Goal: Task Accomplishment & Management: Complete application form

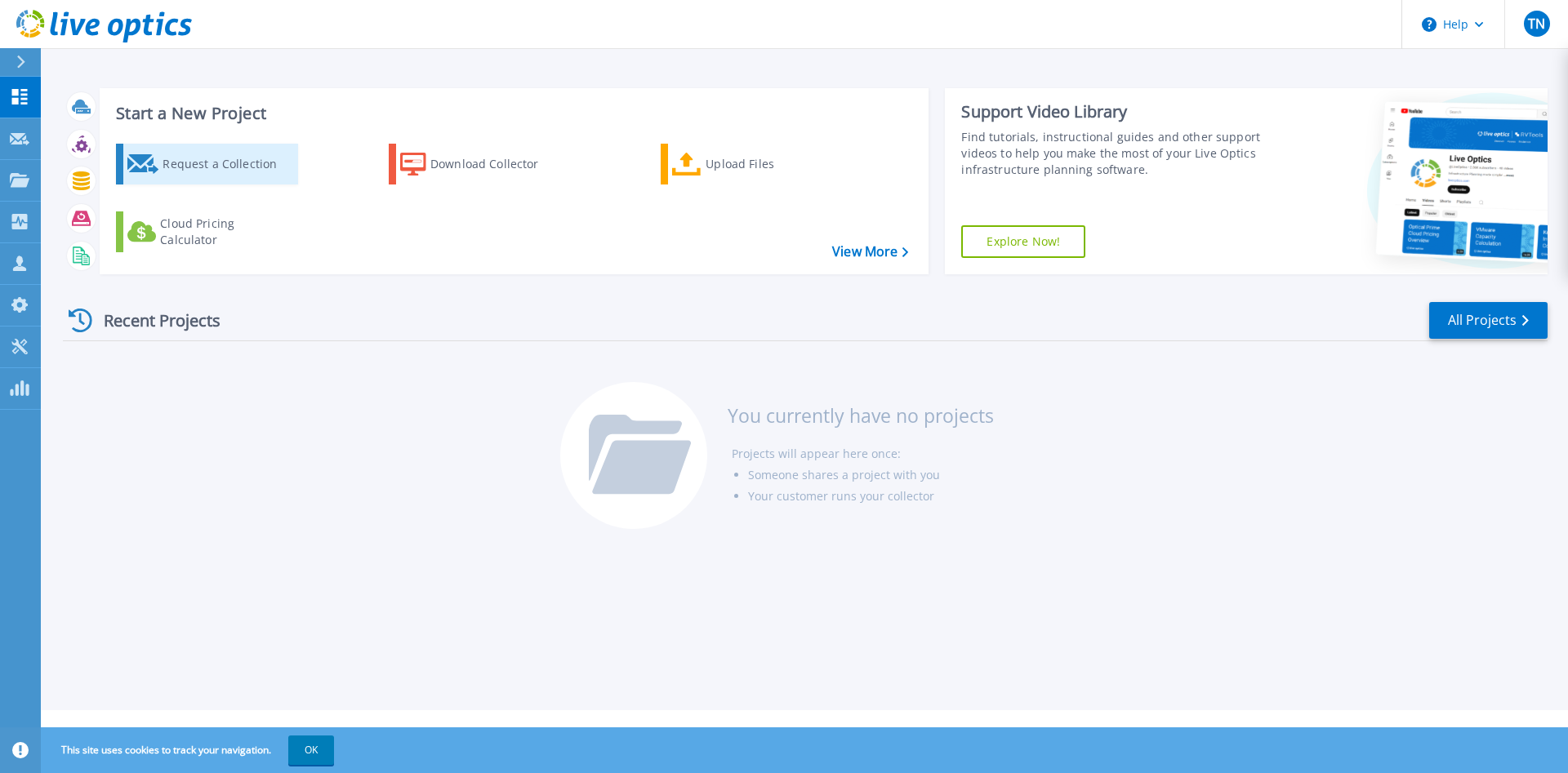
click at [201, 164] on div "Request a Collection" at bounding box center [228, 164] width 130 height 33
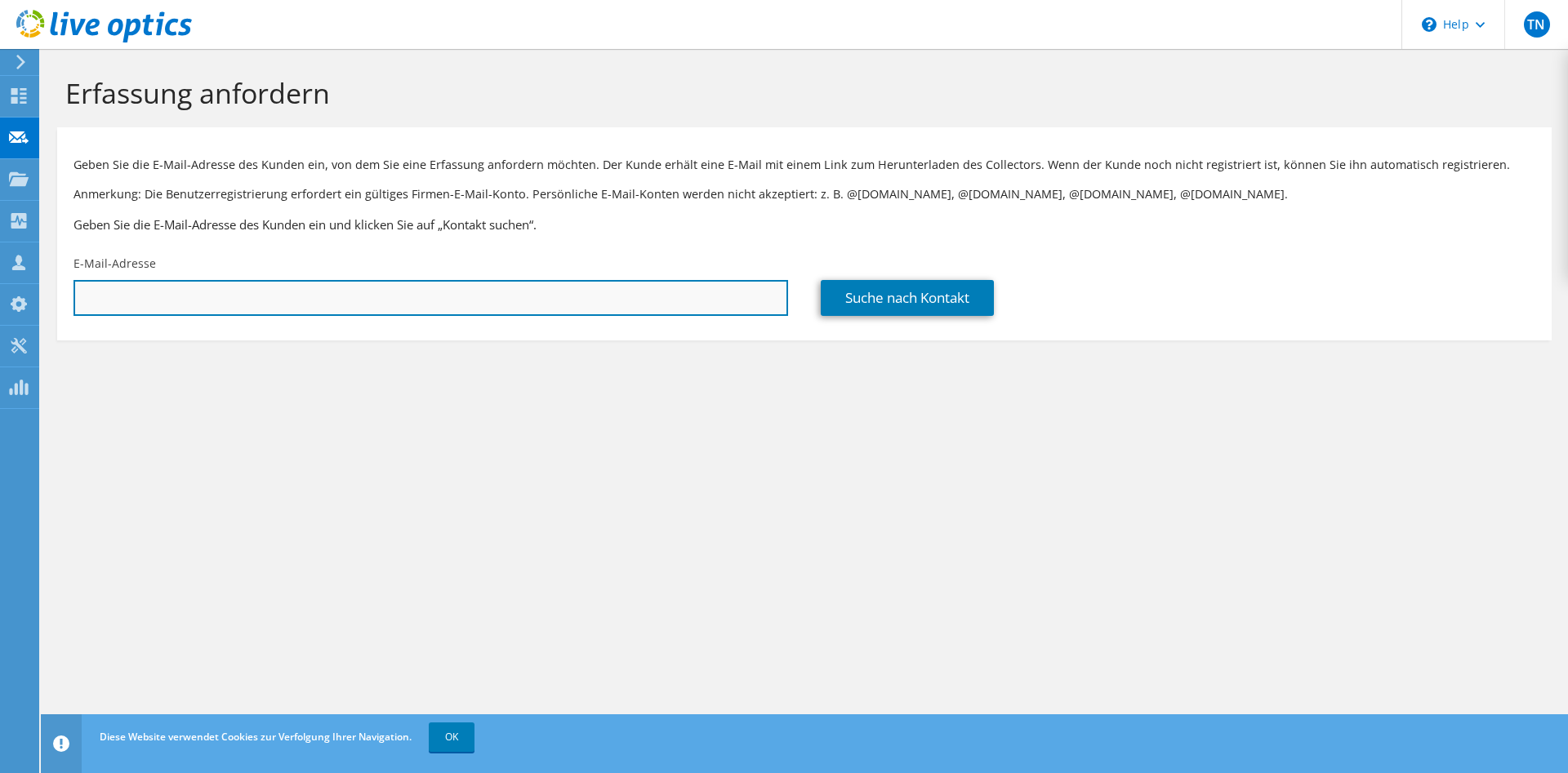
click at [432, 303] on input "text" at bounding box center [430, 298] width 715 height 36
paste input "fuettererf@grossostheim.de"
type input "fuettererf@grossostheim.de"
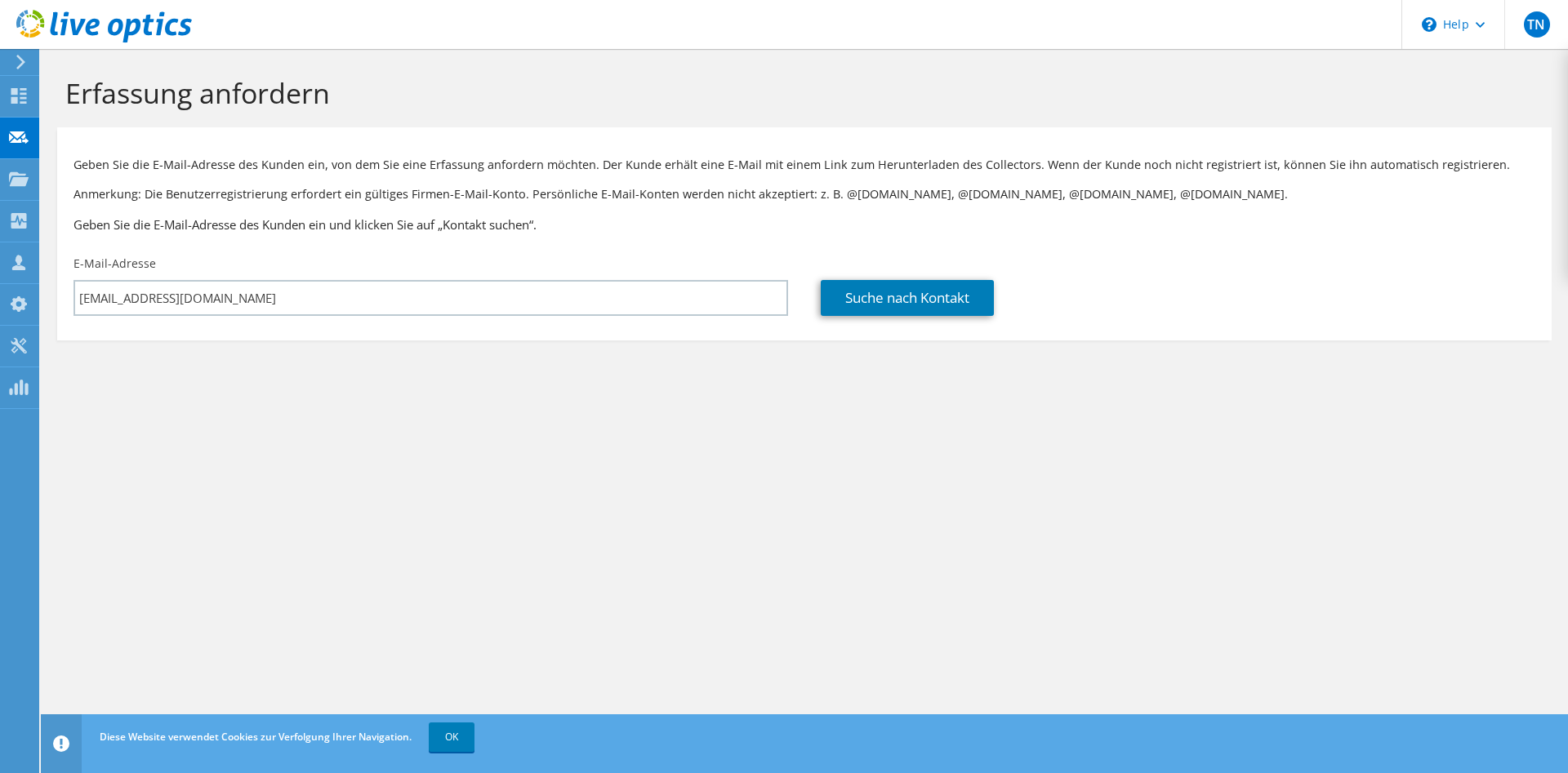
click at [953, 316] on div "Suche nach Kontakt" at bounding box center [1178, 285] width 747 height 77
click at [953, 314] on link "Suche nach Kontakt" at bounding box center [907, 298] width 173 height 36
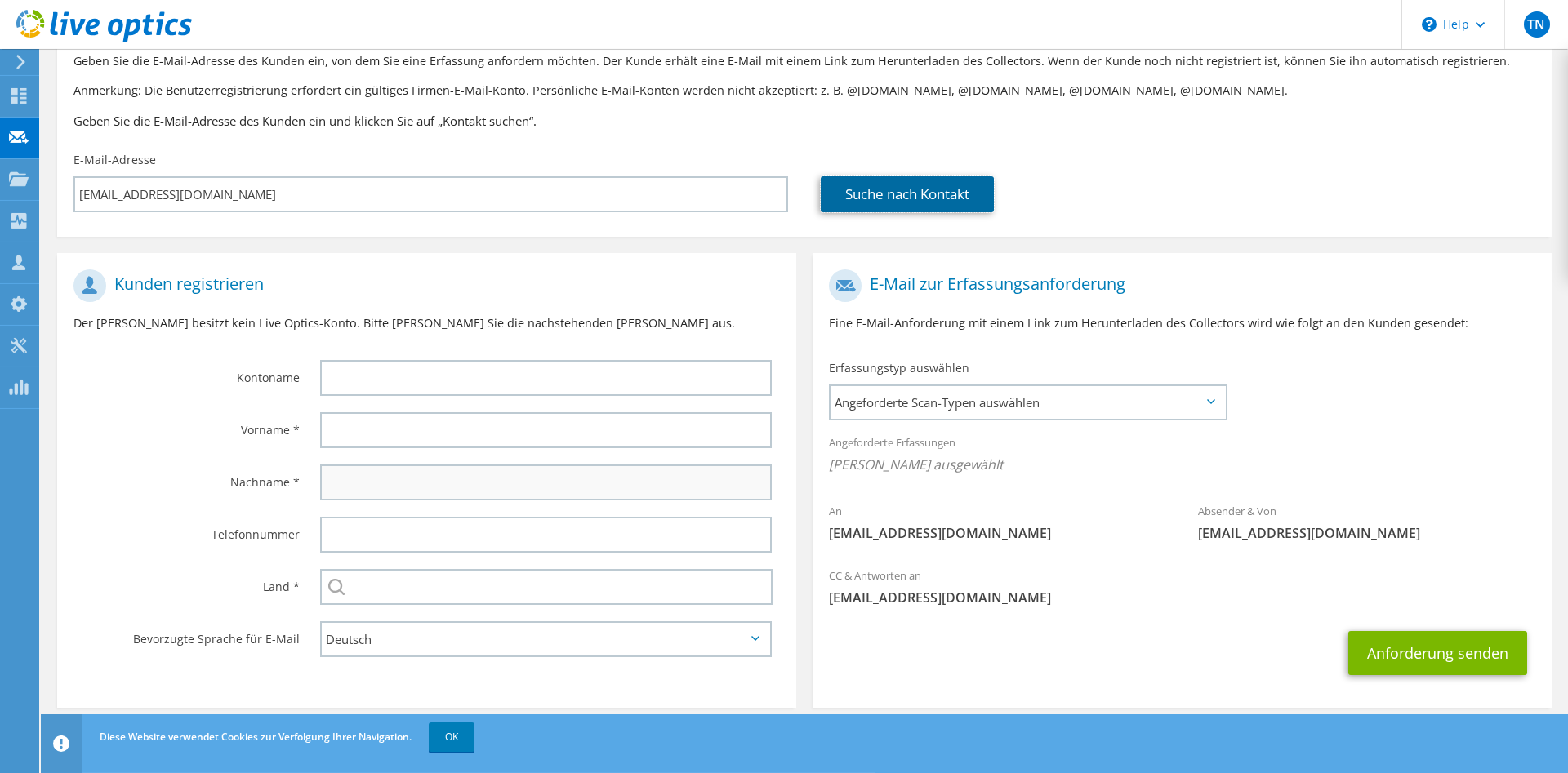
scroll to position [120, 0]
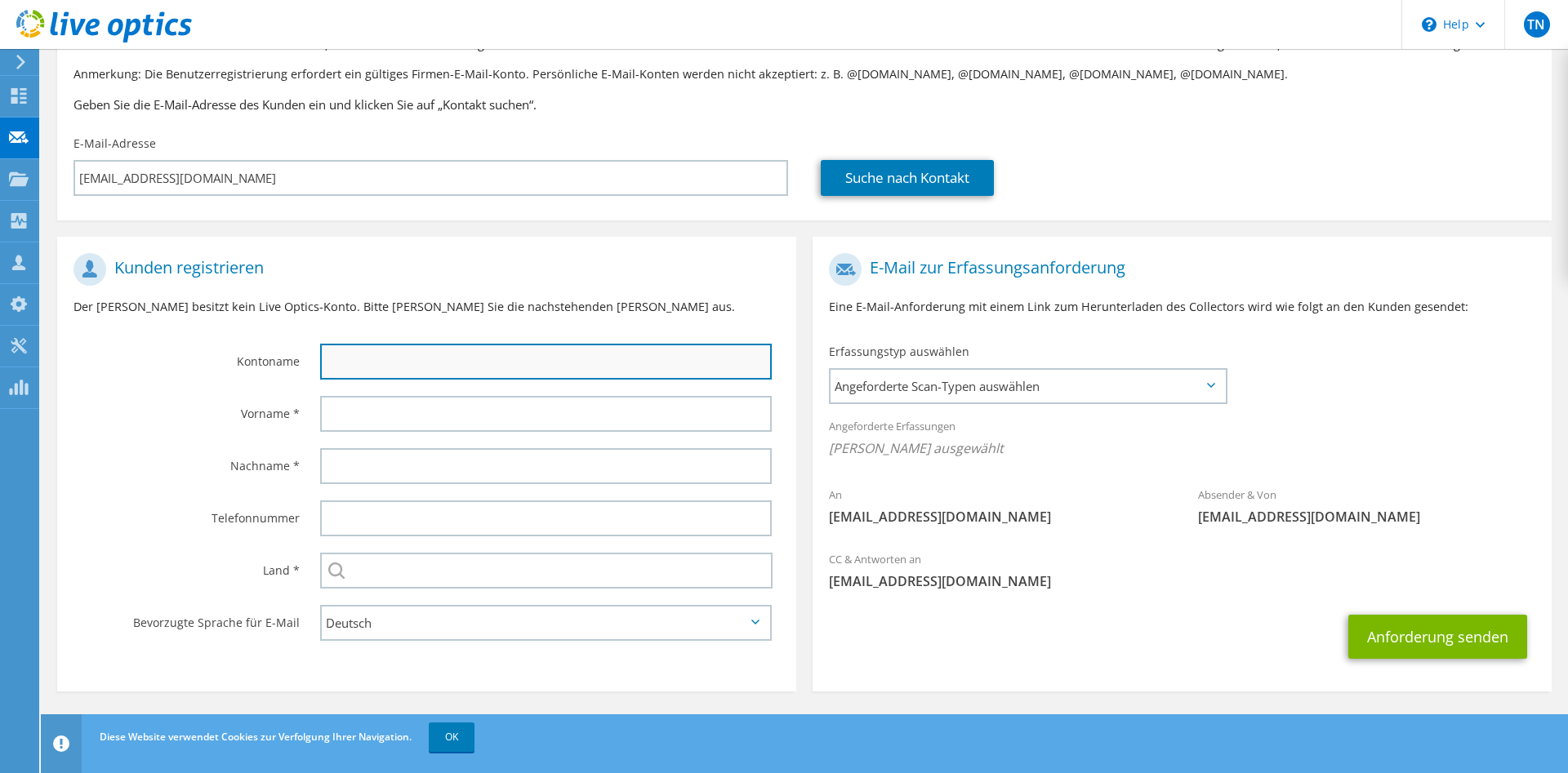
click at [485, 363] on input "text" at bounding box center [546, 362] width 452 height 36
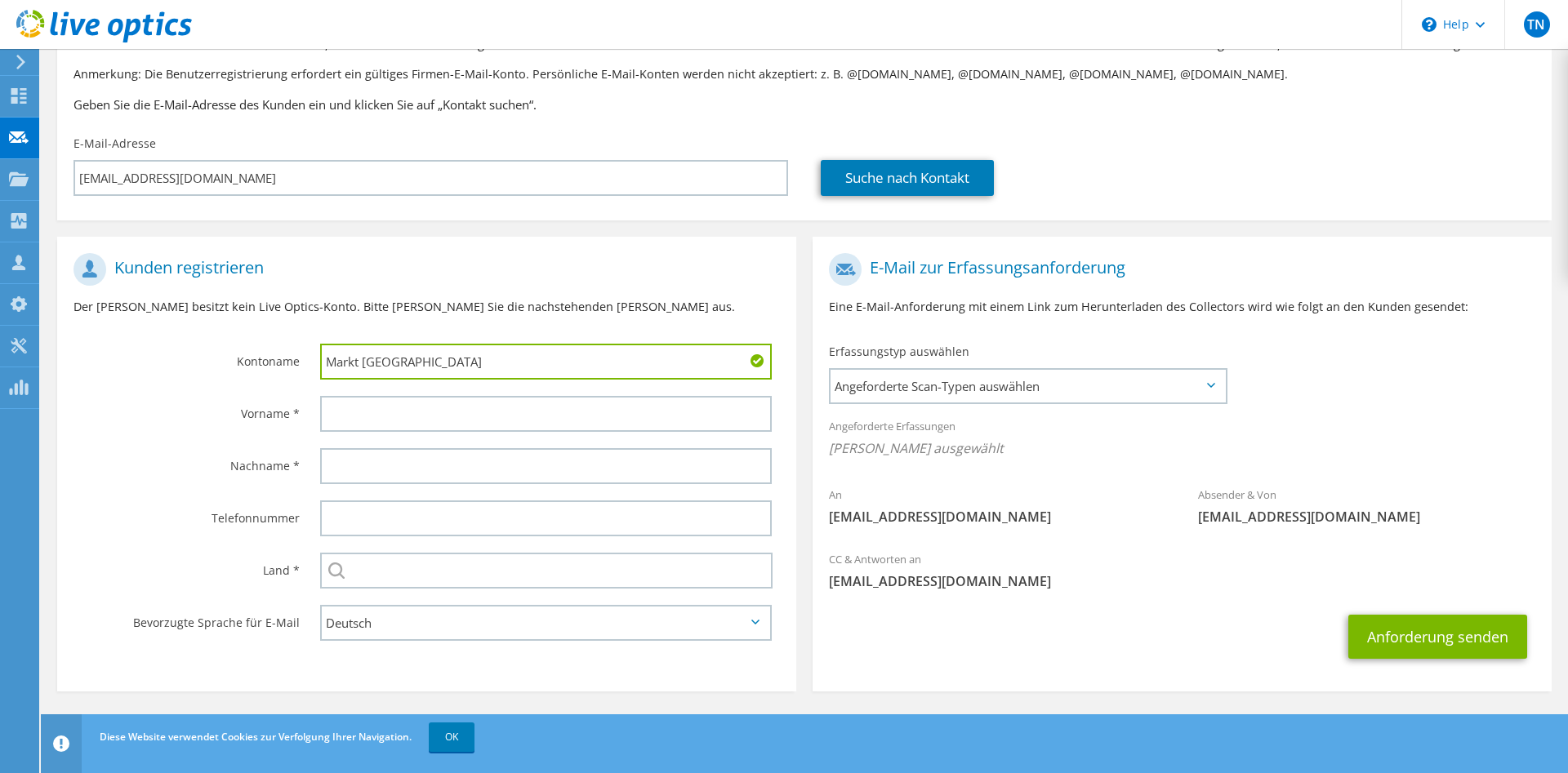
type input "Markt Großostheim"
click at [439, 434] on div at bounding box center [549, 413] width 492 height 52
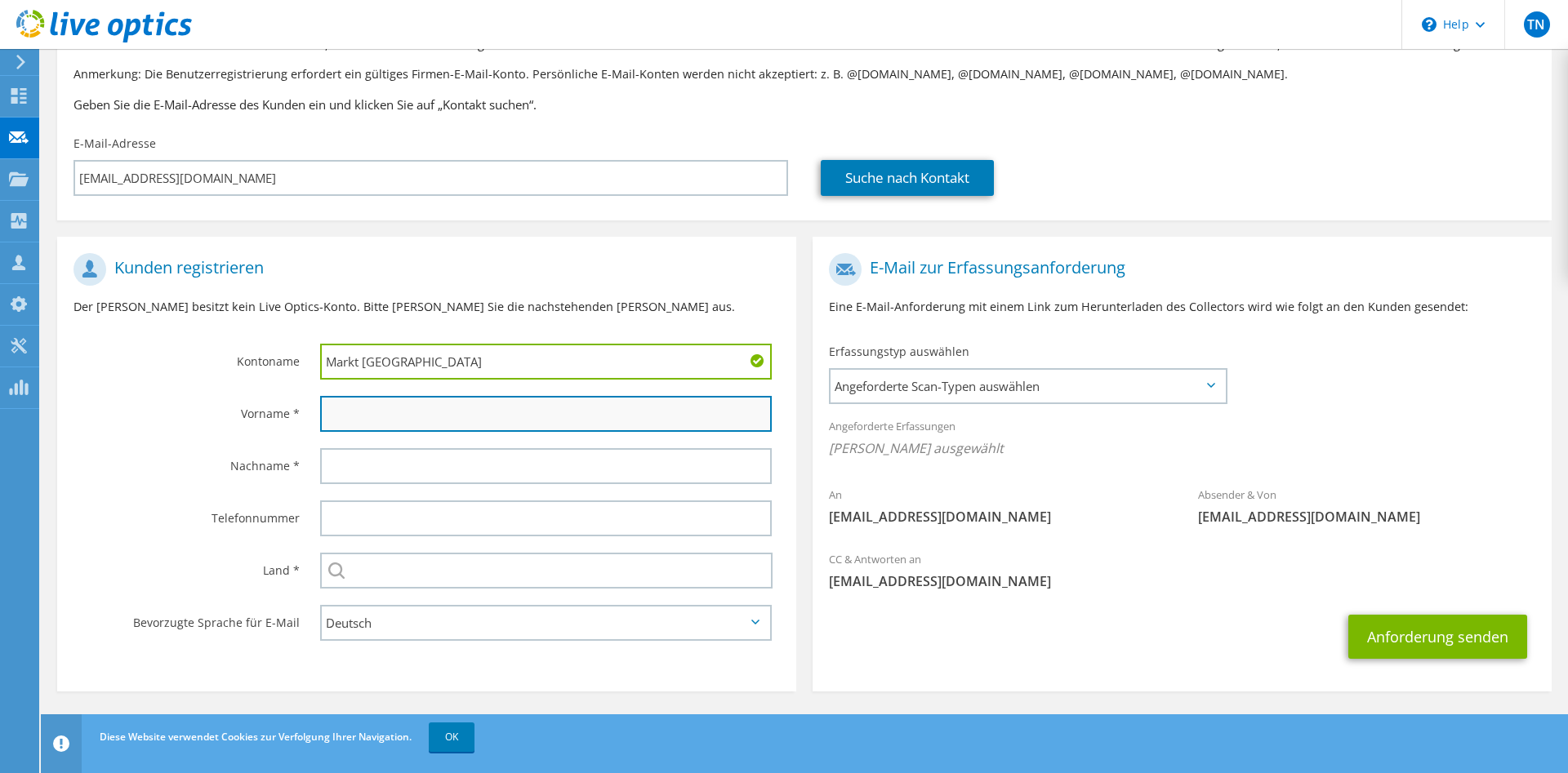
click at [448, 416] on input "text" at bounding box center [546, 414] width 452 height 36
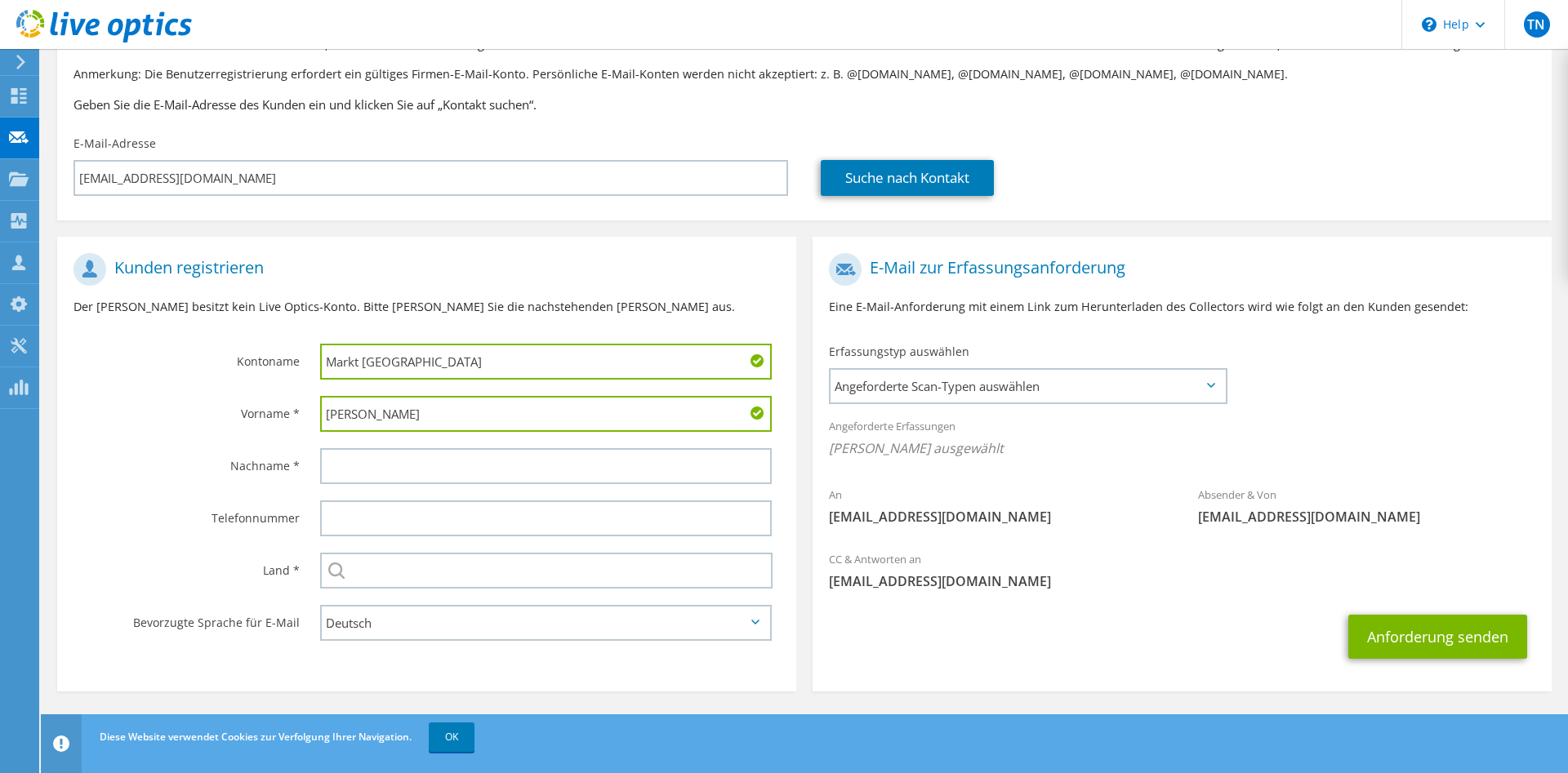
type input "Felix"
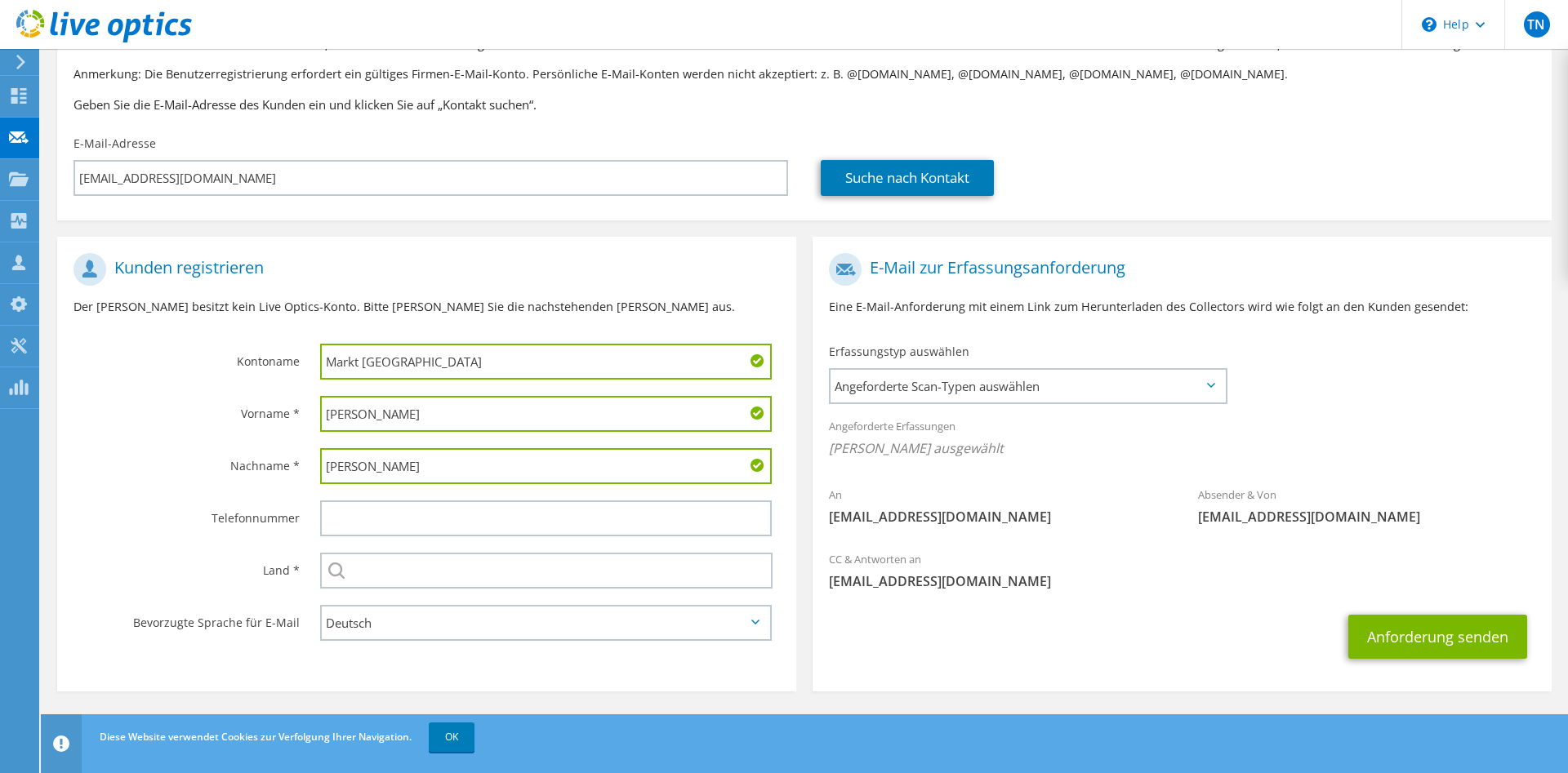
type input "Fütterer"
click at [372, 522] on input "text" at bounding box center [546, 518] width 452 height 36
paste input "Tel.: +49 6026 5004 5190"
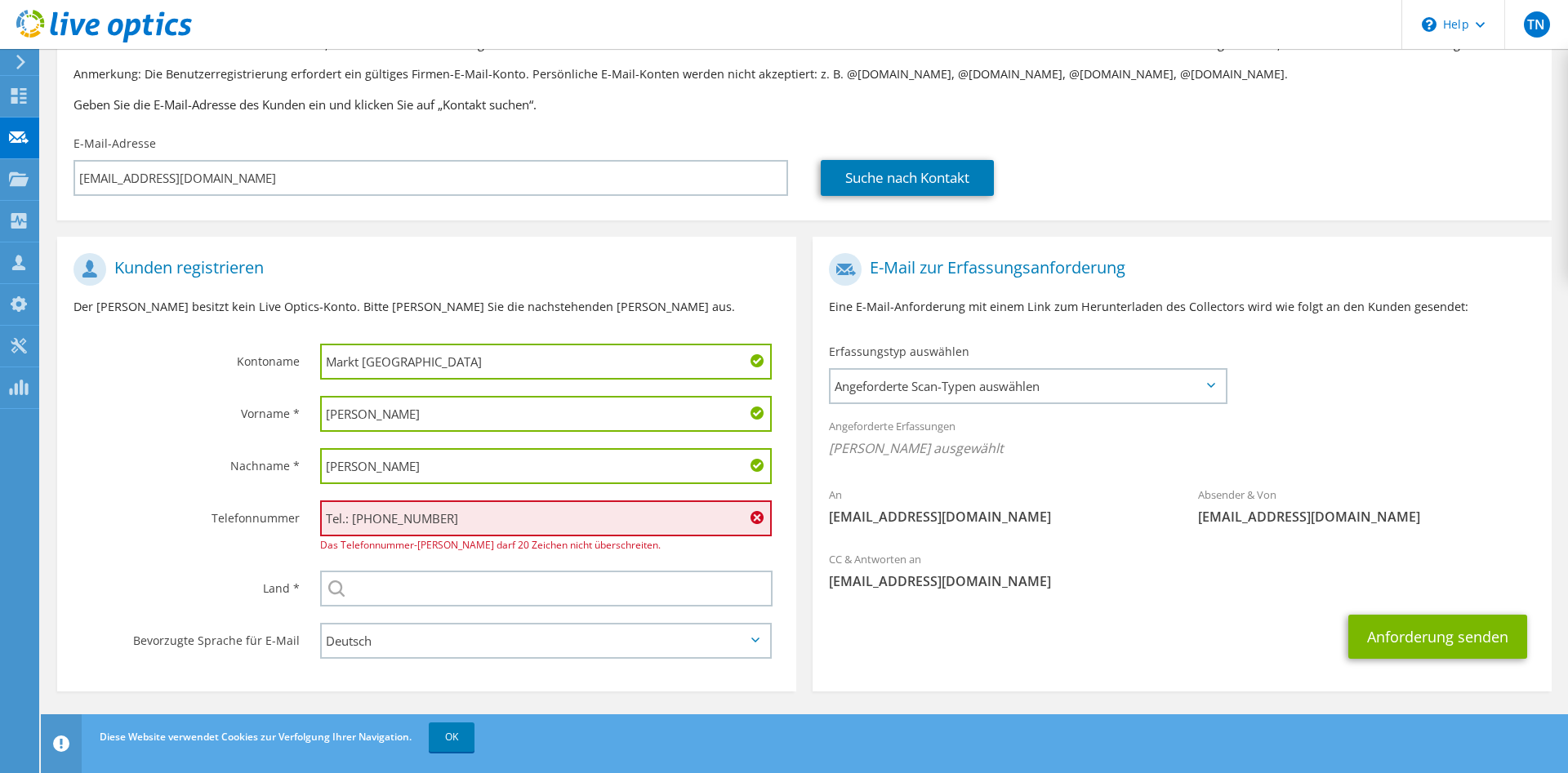
drag, startPoint x: 355, startPoint y: 524, endPoint x: 280, endPoint y: 521, distance: 75.1
click at [320, 522] on input "Tel.: +49 6026 5004 5190" at bounding box center [546, 518] width 452 height 36
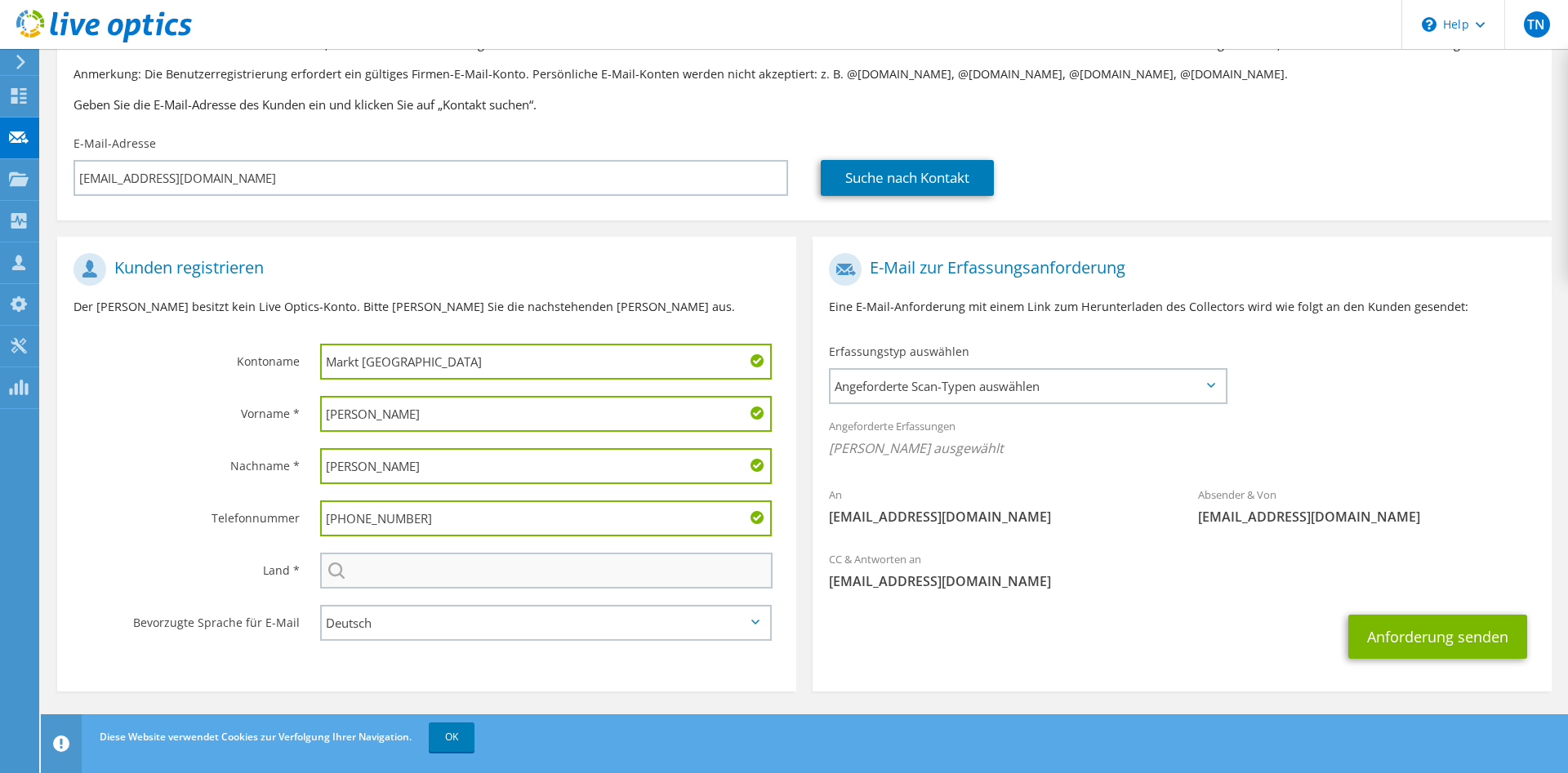
type input "+49 6026 5004 5190"
click at [400, 583] on input "text" at bounding box center [546, 571] width 453 height 36
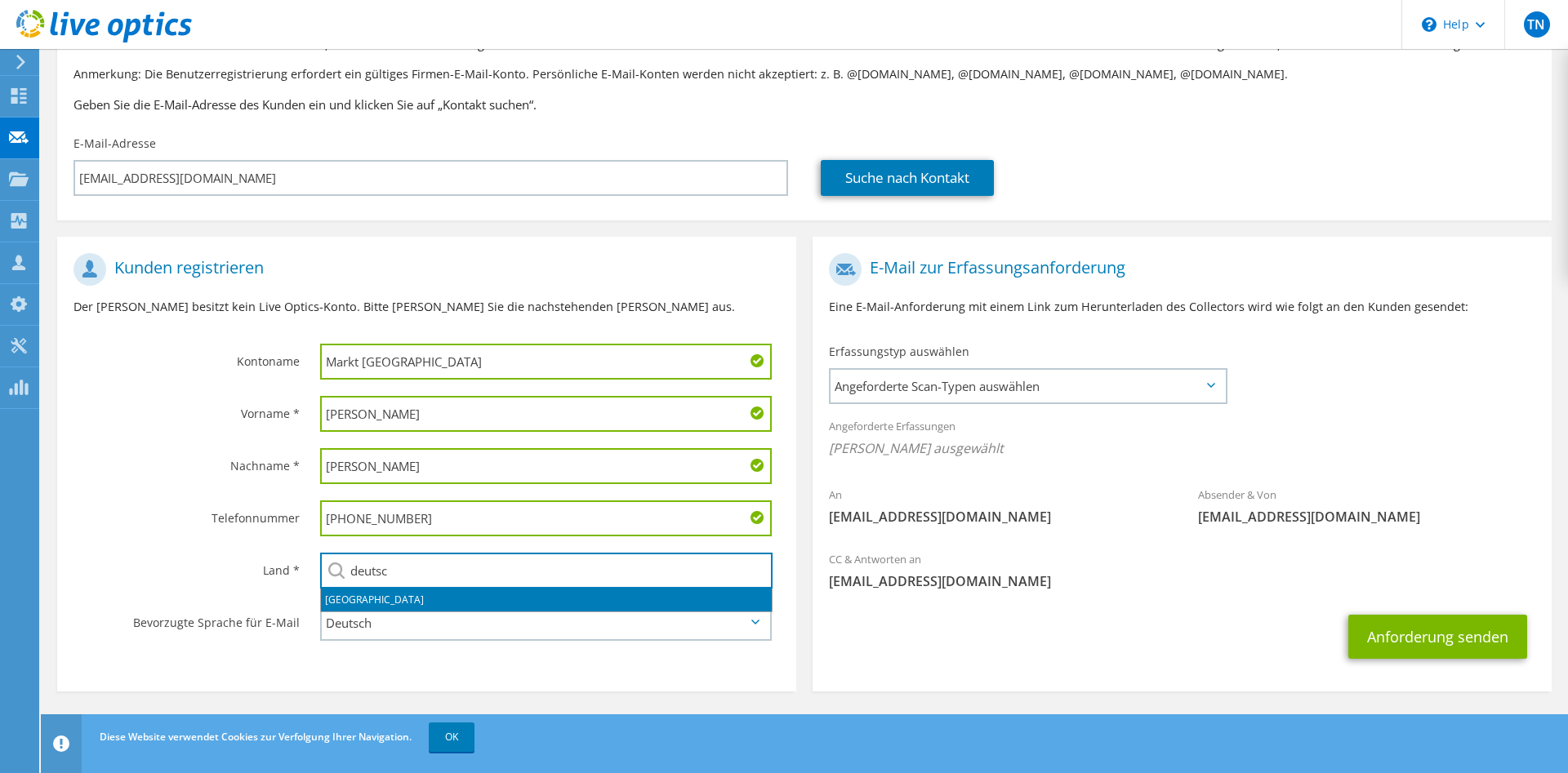
click at [399, 601] on li "Deutschland" at bounding box center [546, 600] width 451 height 23
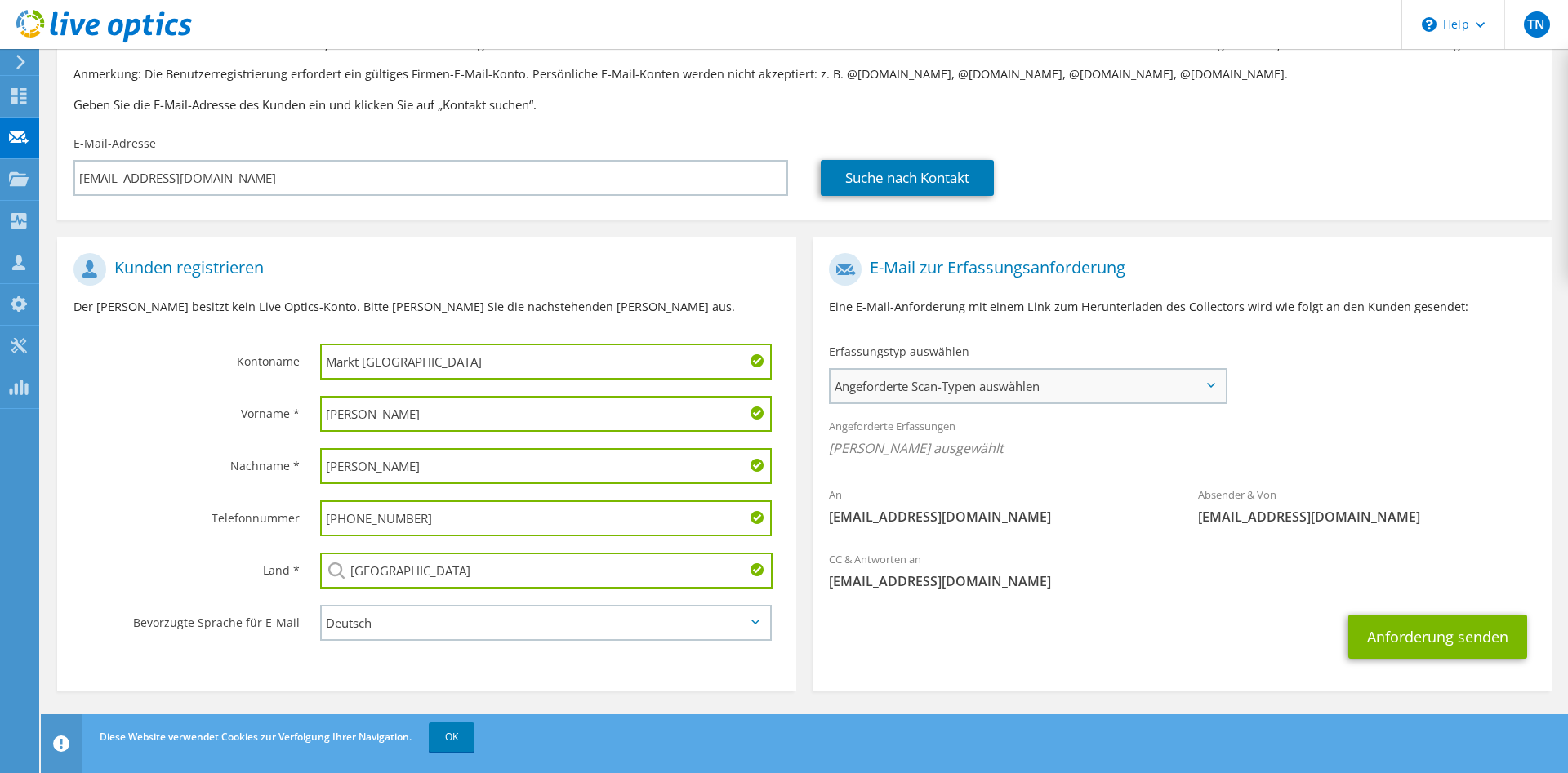
type input "Deutschland"
click at [1011, 378] on span "Angeforderte Scan-Typen auswählen" at bounding box center [1027, 386] width 394 height 33
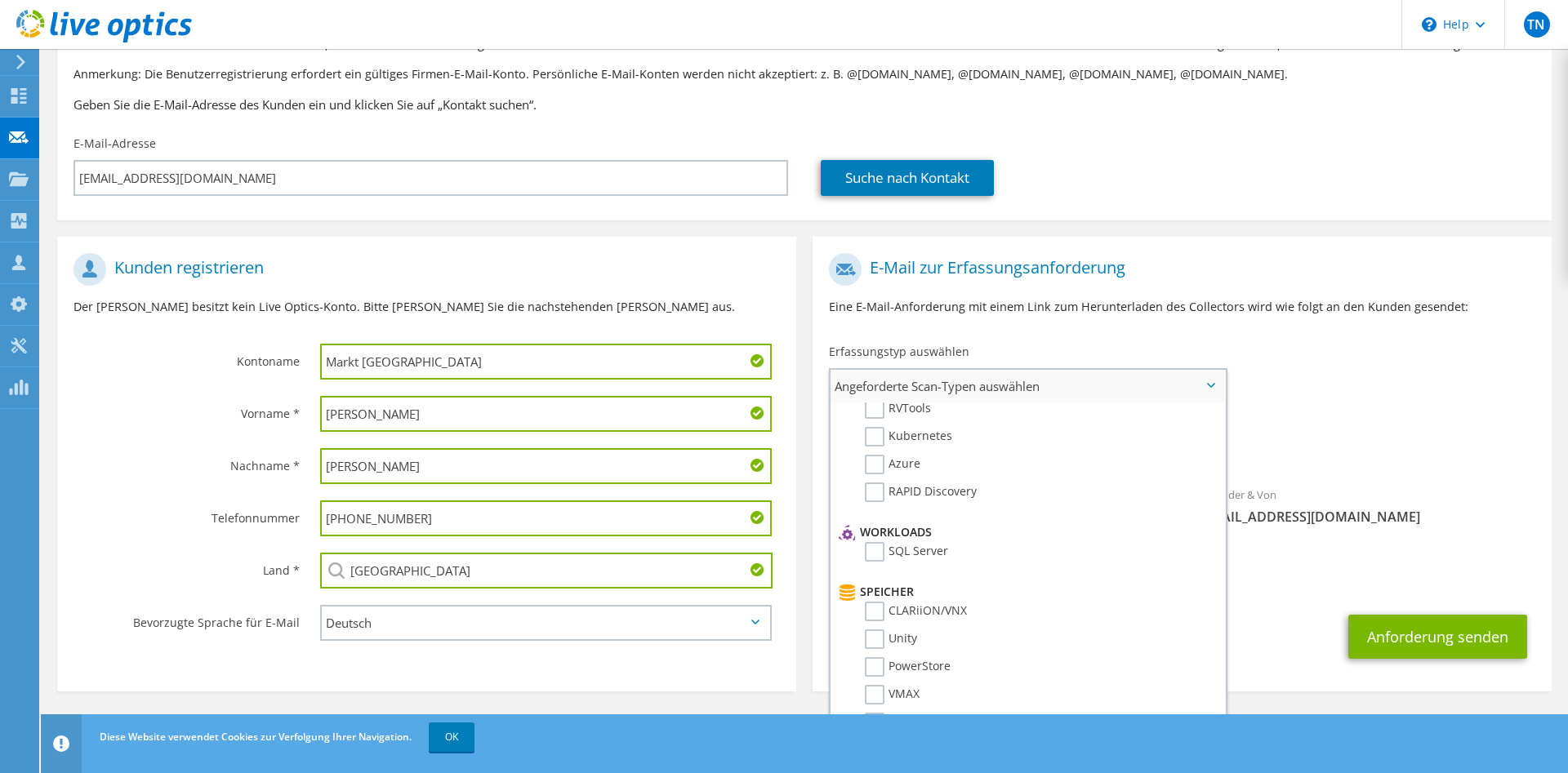
scroll to position [0, 0]
click at [923, 521] on label "RVTools" at bounding box center [898, 519] width 66 height 20
click at [0, 0] on input "RVTools" at bounding box center [0, 0] width 0 height 0
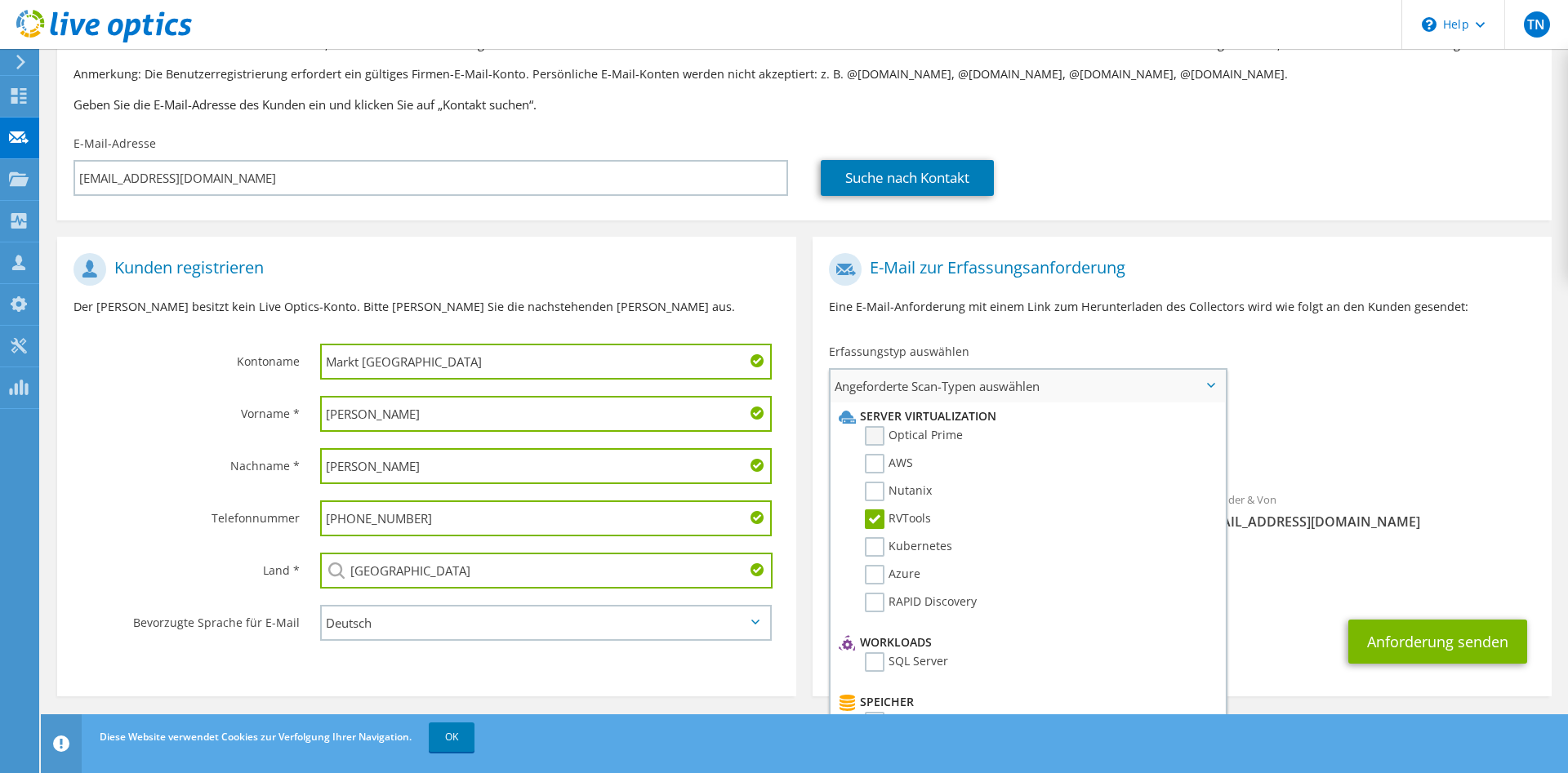
click at [917, 435] on label "Optical Prime" at bounding box center [913, 436] width 98 height 20
click at [0, 0] on input "Optical Prime" at bounding box center [0, 0] width 0 height 0
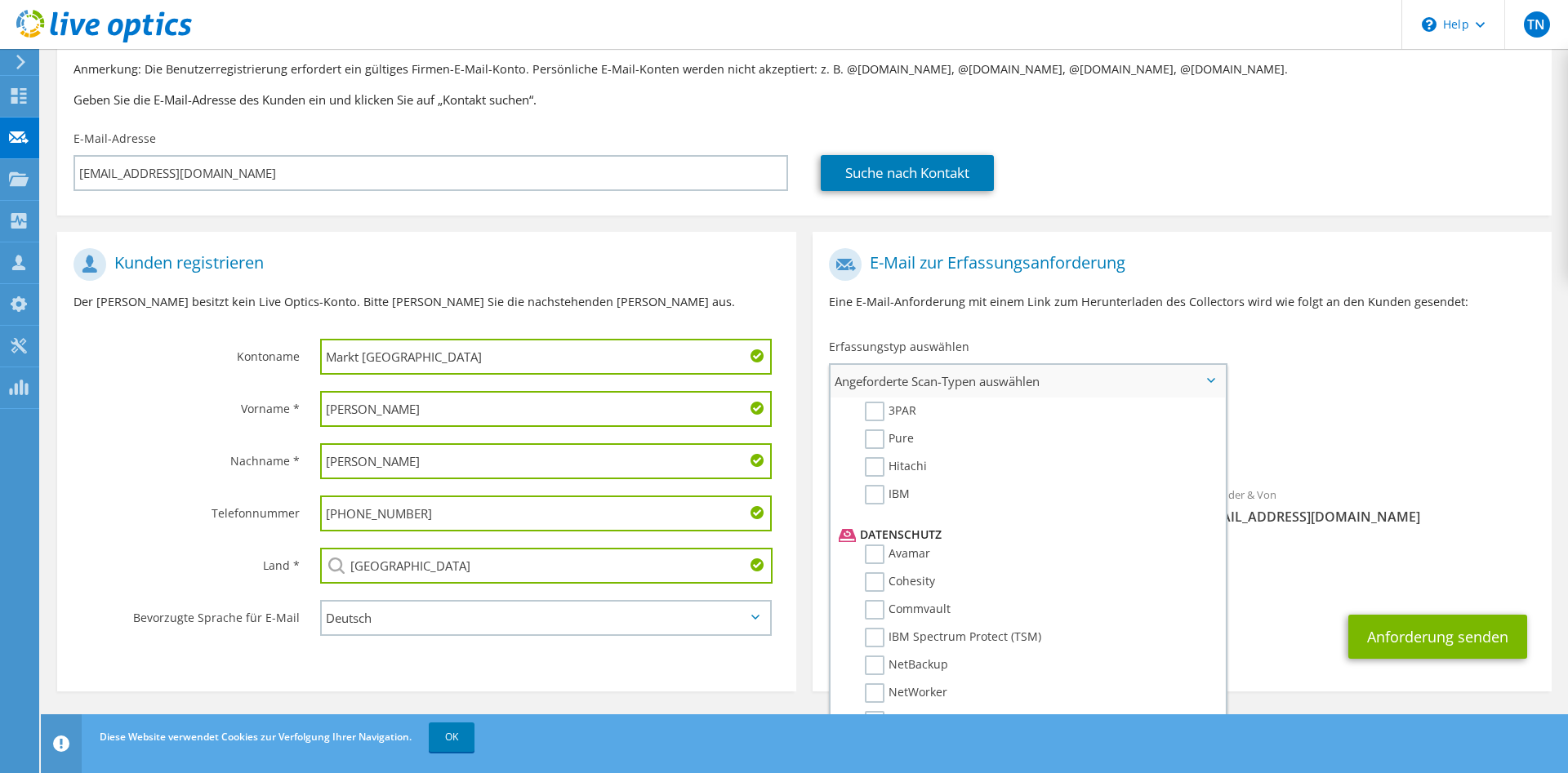
scroll to position [666, 0]
click at [876, 637] on label "Veeam" at bounding box center [894, 638] width 60 height 20
click at [0, 0] on input "Veeam" at bounding box center [0, 0] width 0 height 0
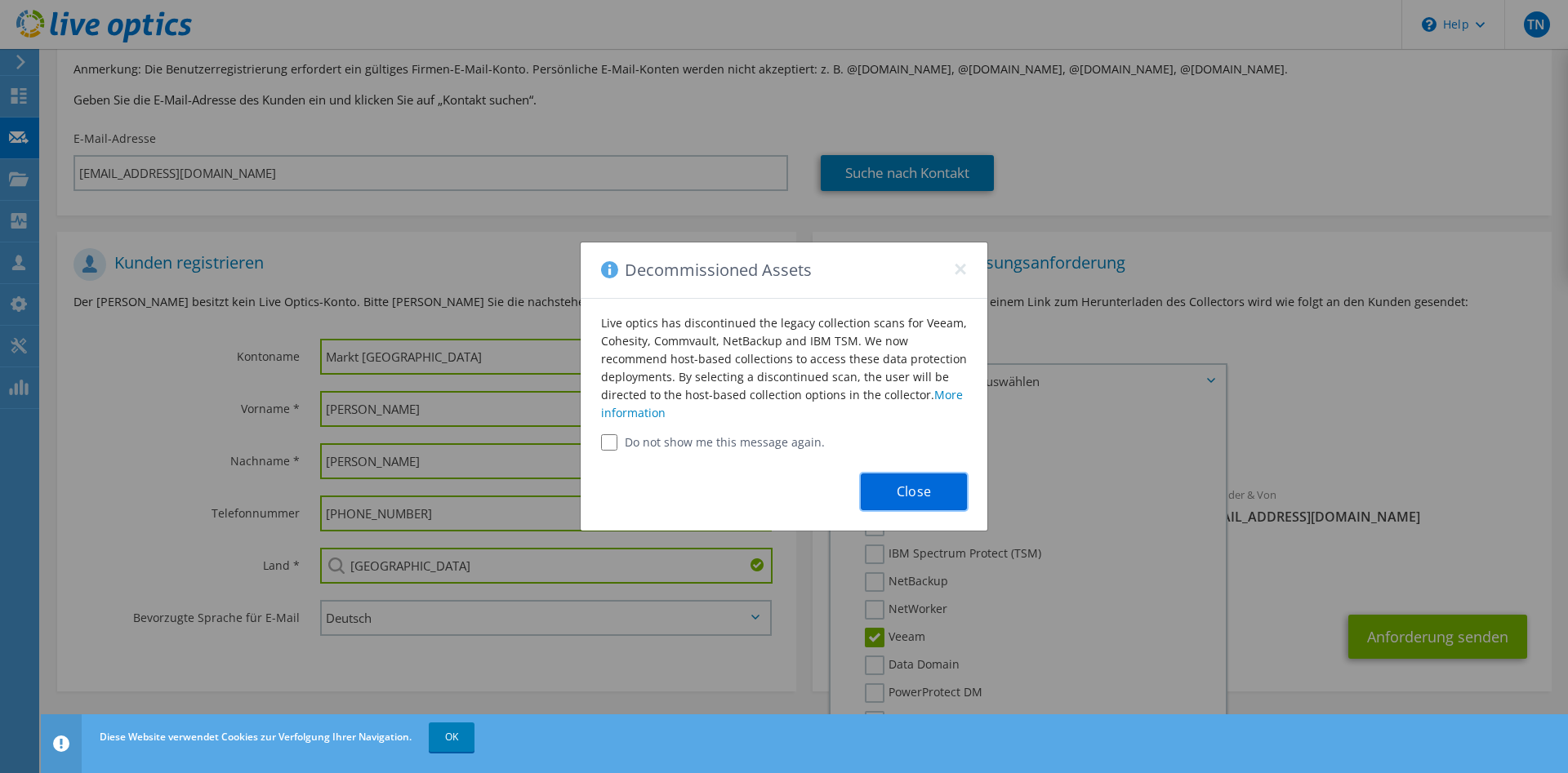
click at [922, 499] on button "Close" at bounding box center [913, 491] width 106 height 37
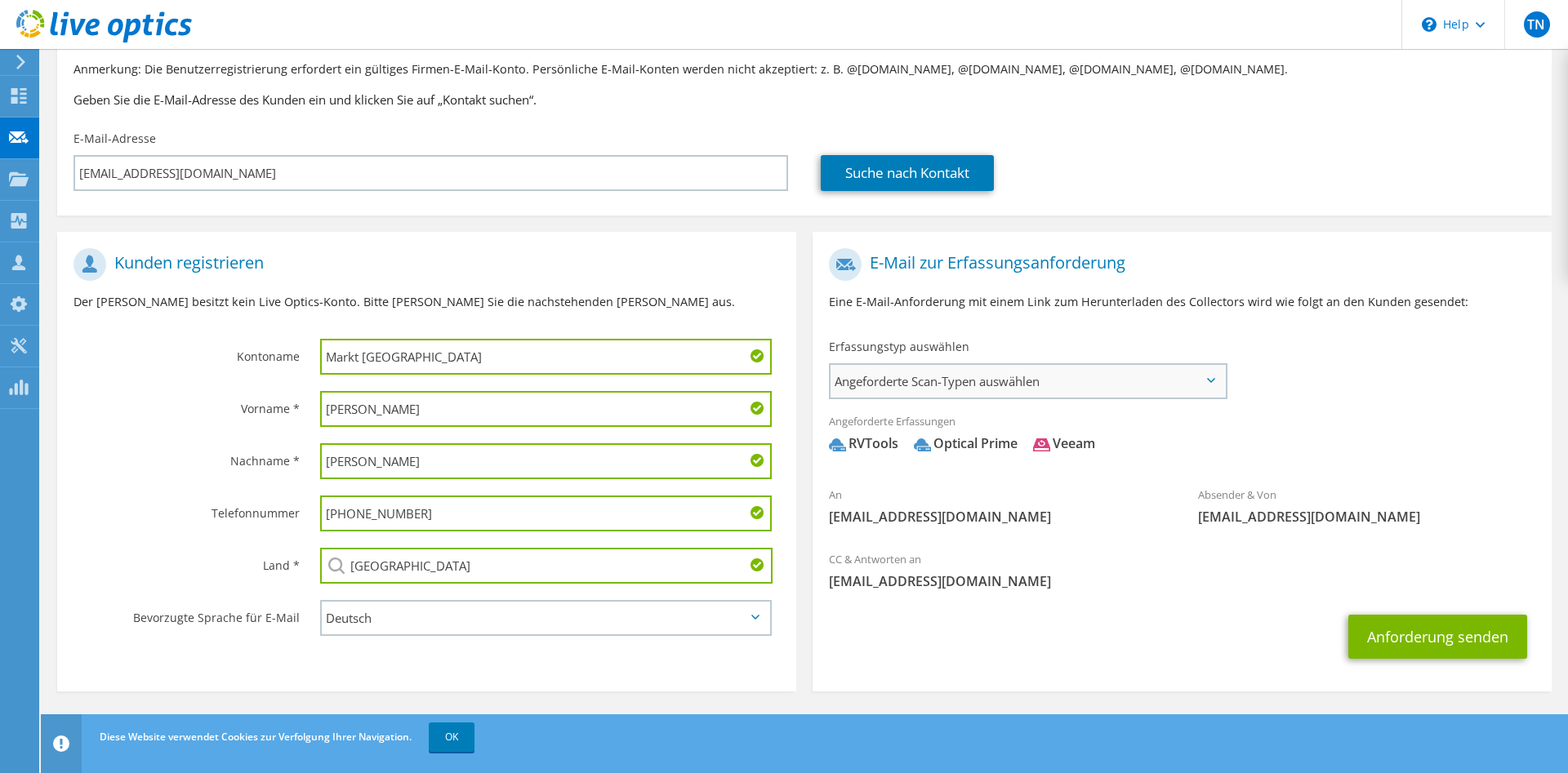
click at [956, 396] on span "Angeforderte Scan-Typen auswählen" at bounding box center [1027, 382] width 394 height 33
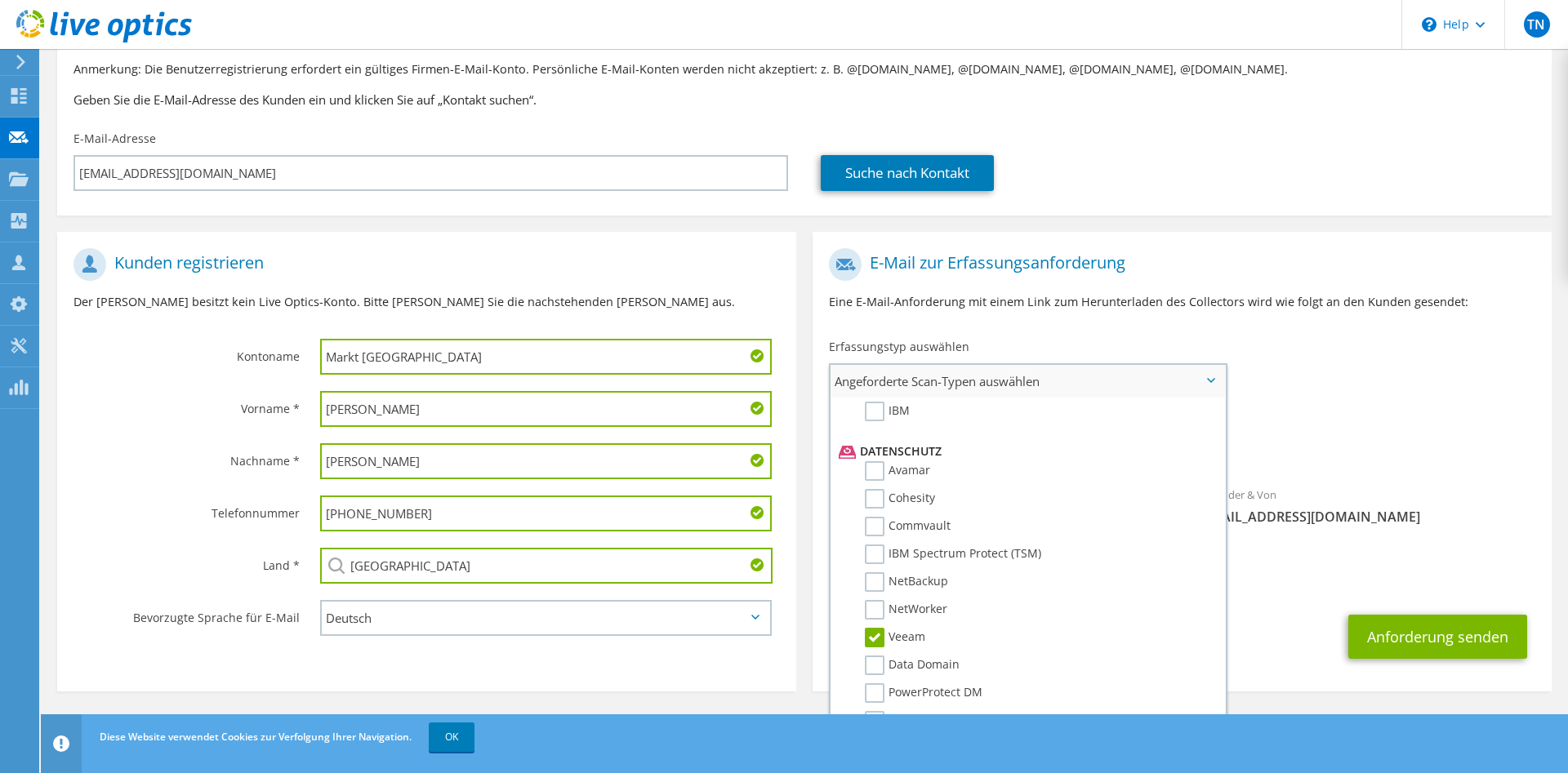
scroll to position [749, 0]
click at [873, 554] on label "Veeam" at bounding box center [894, 555] width 60 height 20
click at [0, 0] on input "Veeam" at bounding box center [0, 0] width 0 height 0
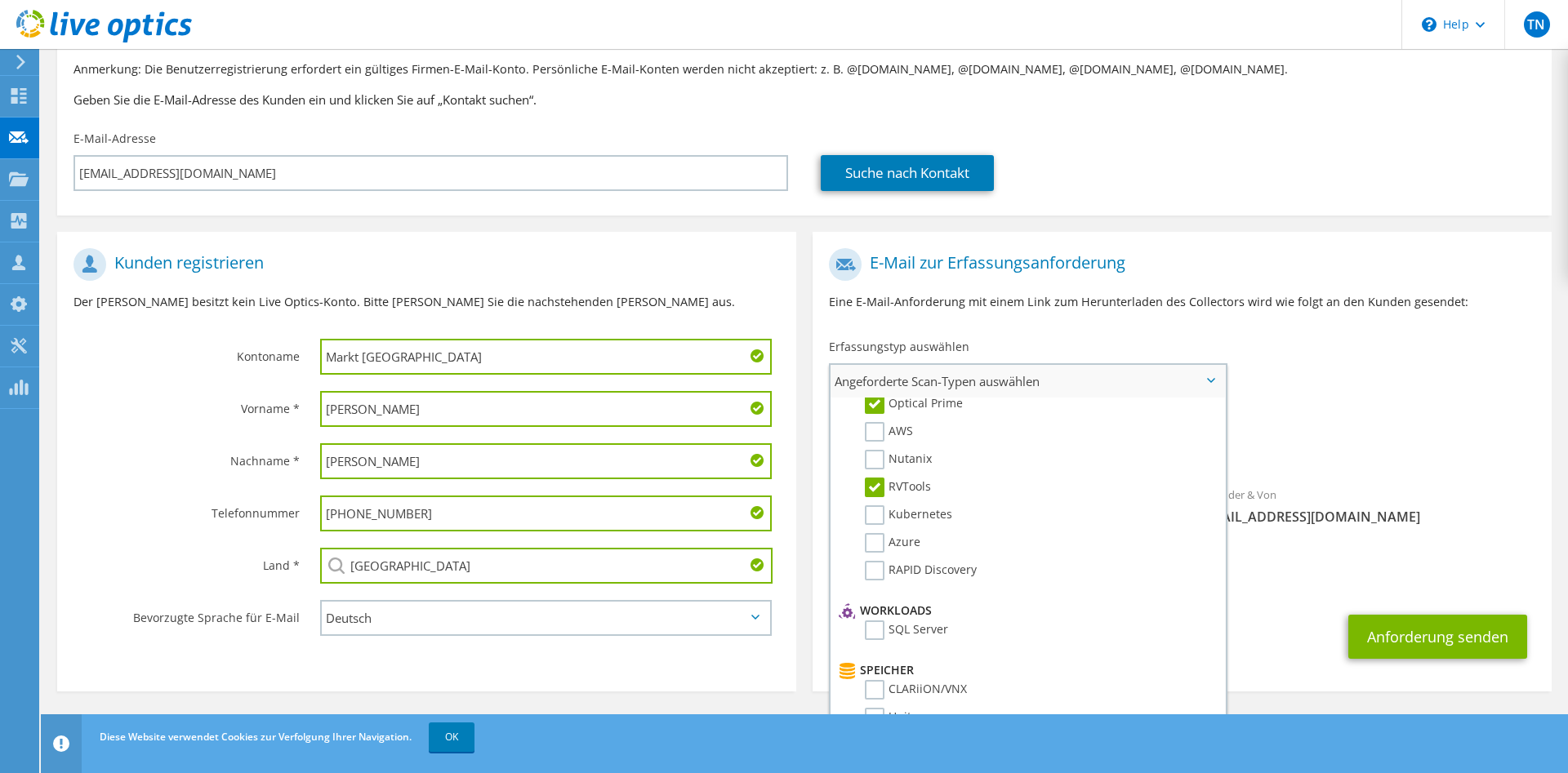
scroll to position [0, 0]
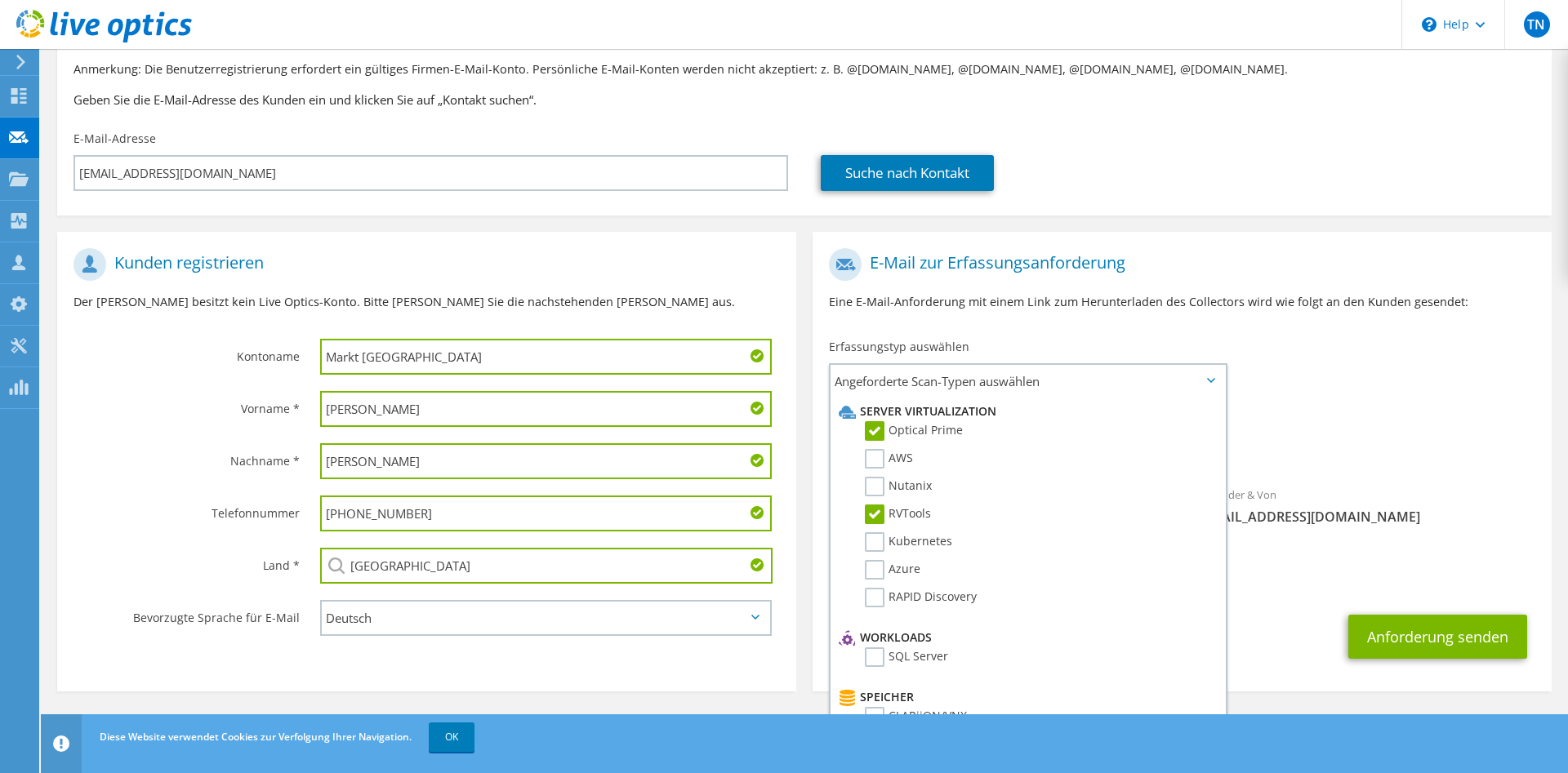
click at [1386, 449] on span "RVTools Optical Prime" at bounding box center [1181, 447] width 707 height 27
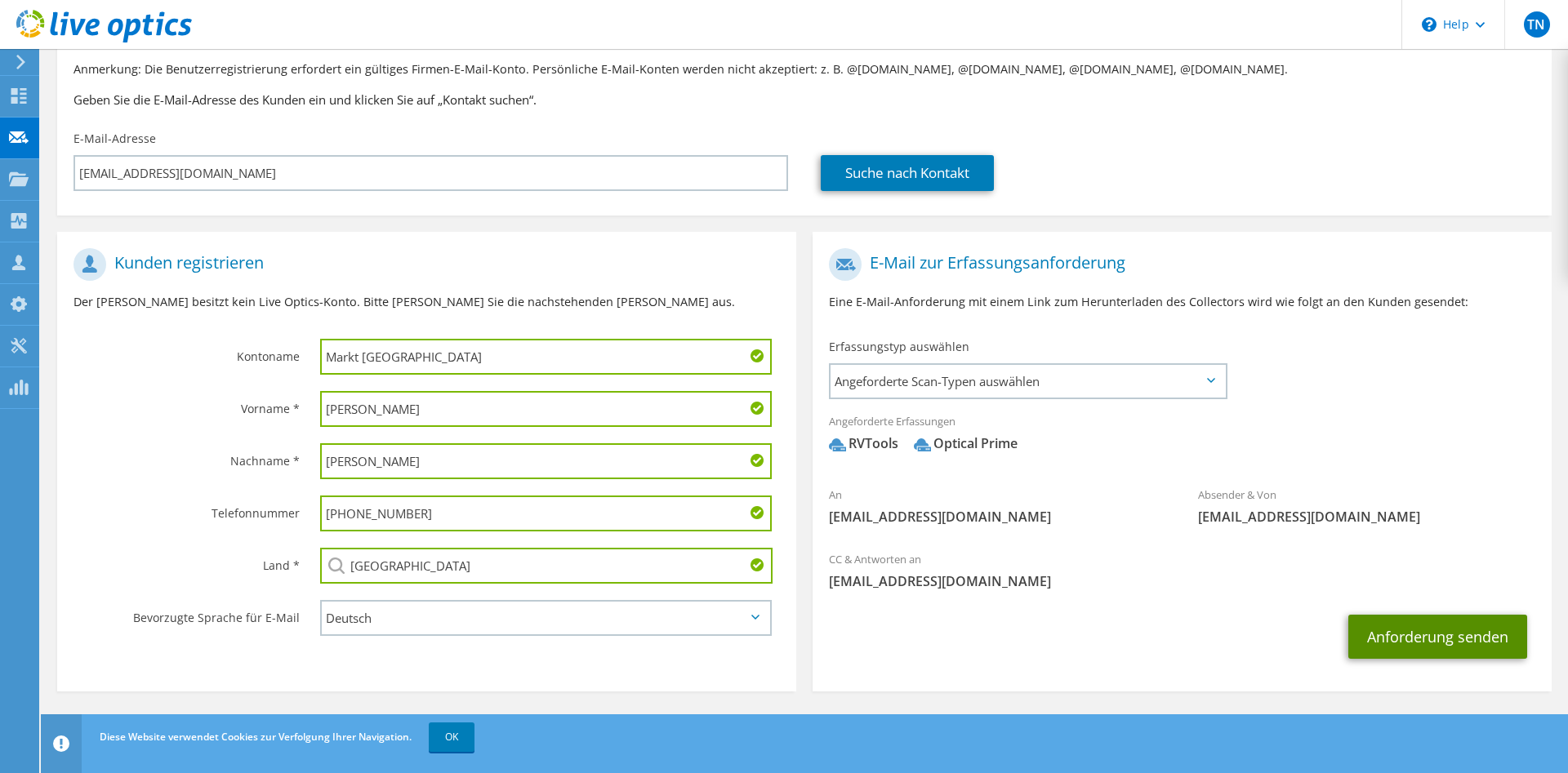
click at [1466, 644] on button "Anforderung senden" at bounding box center [1437, 636] width 179 height 44
